Goal: Find specific page/section: Find specific page/section

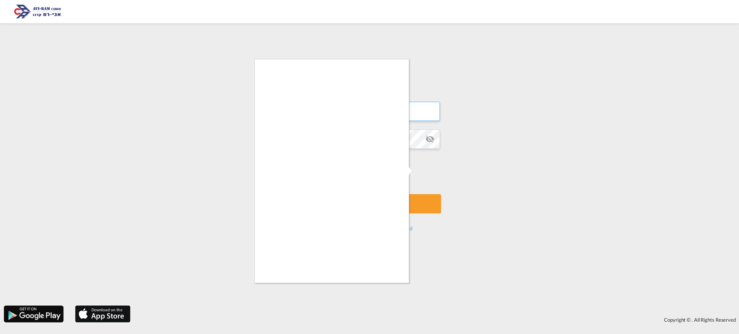
type input "[EMAIL_ADDRESS][DOMAIN_NAME]"
click at [420, 172] on div at bounding box center [369, 167] width 739 height 334
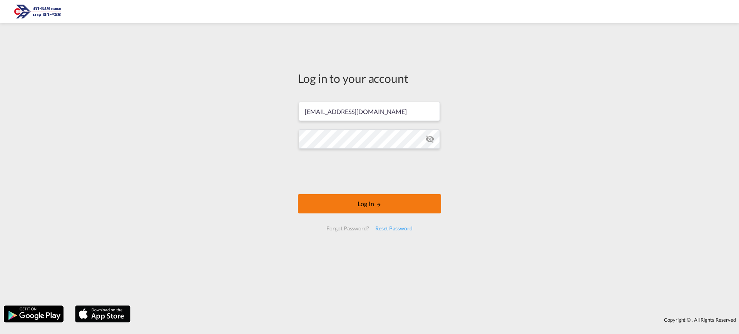
click at [353, 199] on button "Log In" at bounding box center [369, 203] width 143 height 19
